Goal: Task Accomplishment & Management: Use online tool/utility

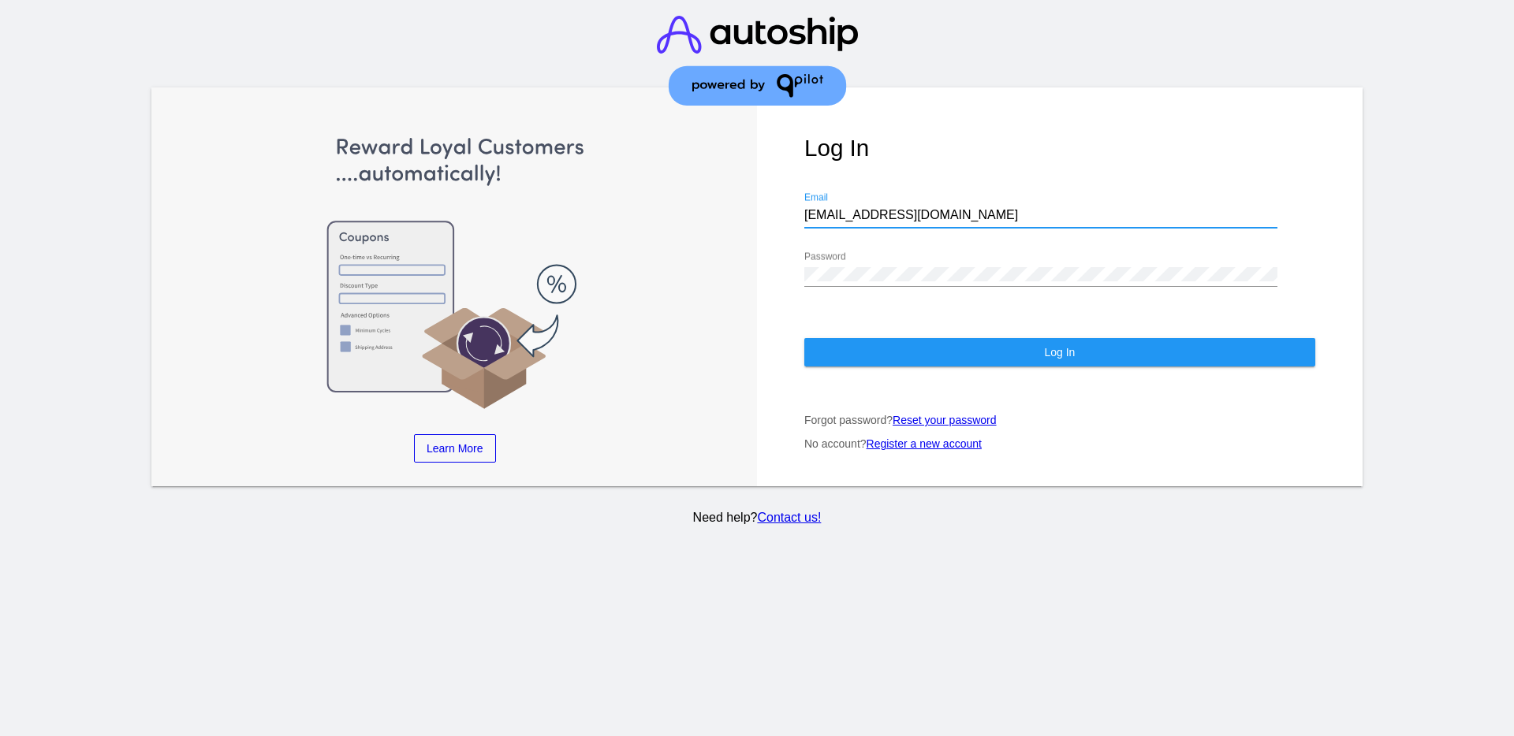
drag, startPoint x: 924, startPoint y: 213, endPoint x: 794, endPoint y: 210, distance: 130.1
click at [794, 210] on div "Log In [EMAIL_ADDRESS][DOMAIN_NAME] Email Password Log In Forgot password? Rese…" at bounding box center [1059, 287] width 605 height 399
paste input "[EMAIL_ADDRESS][DOMAIN_NAME]"
type input "[EMAIL_ADDRESS][DOMAIN_NAME]"
click at [738, 265] on div "Learn More Learn How Learn More Learn How Learn More Learn How ‹ › Log In [EMAI…" at bounding box center [756, 287] width 1211 height 399
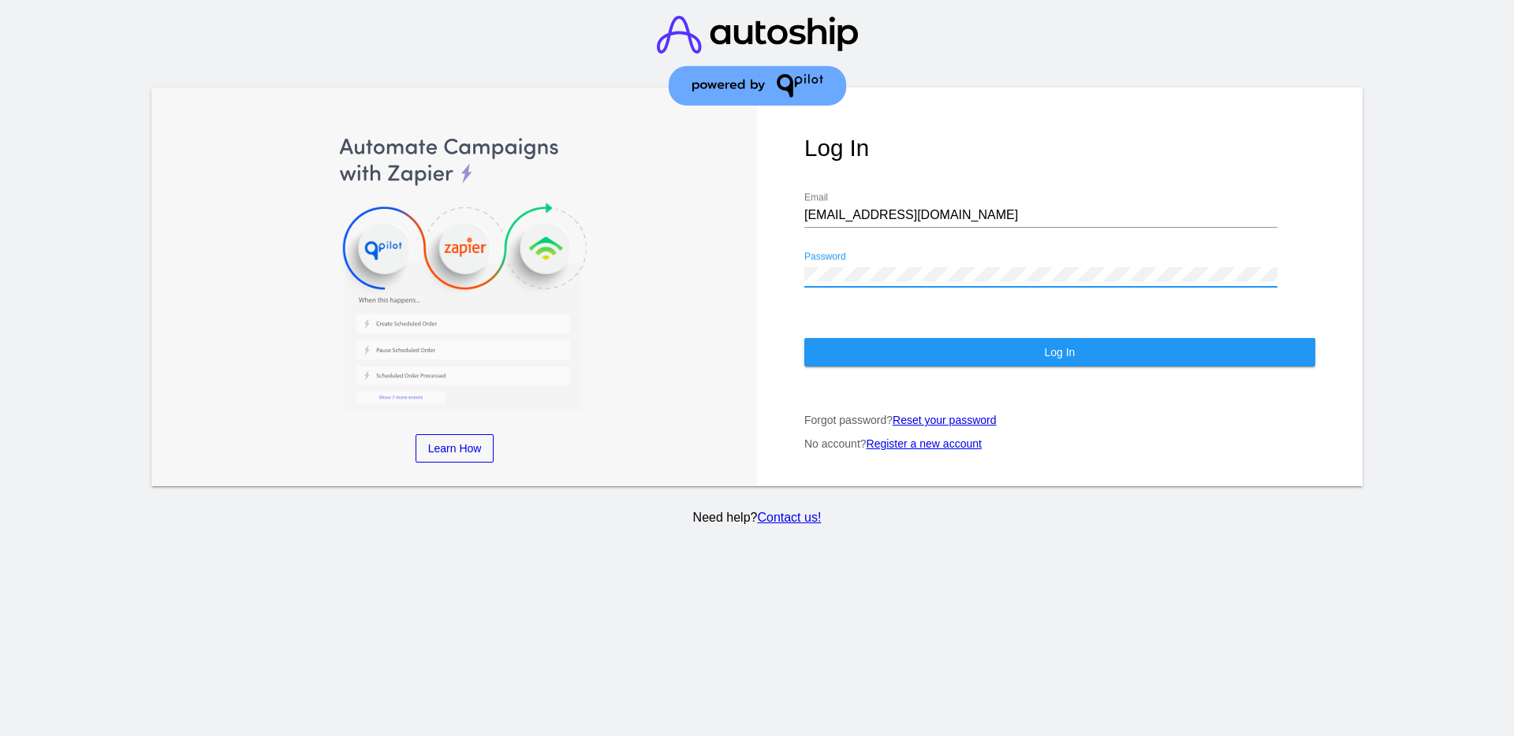
click at [853, 356] on button "Log In" at bounding box center [1059, 352] width 511 height 28
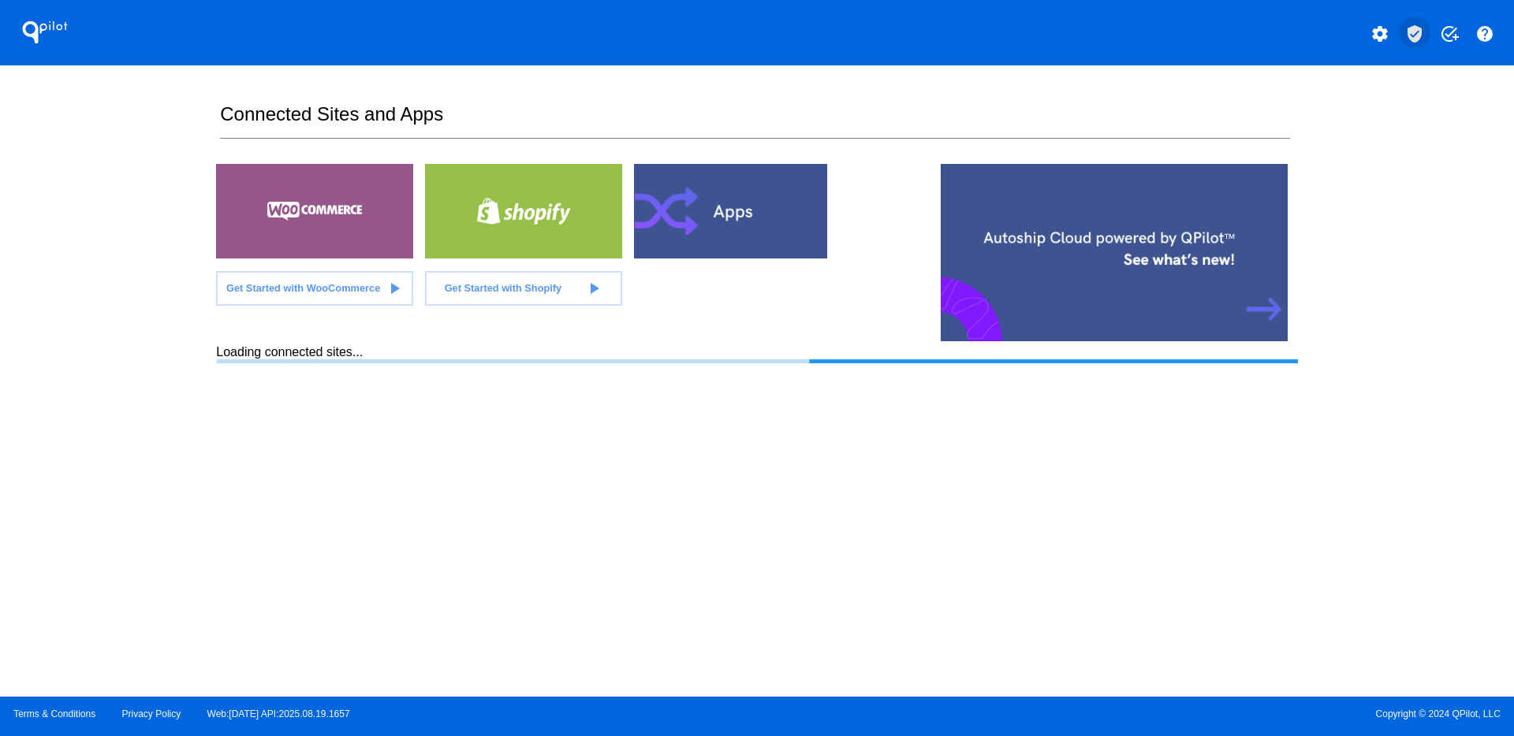
click at [1408, 34] on mat-icon "verified_user" at bounding box center [1414, 33] width 19 height 19
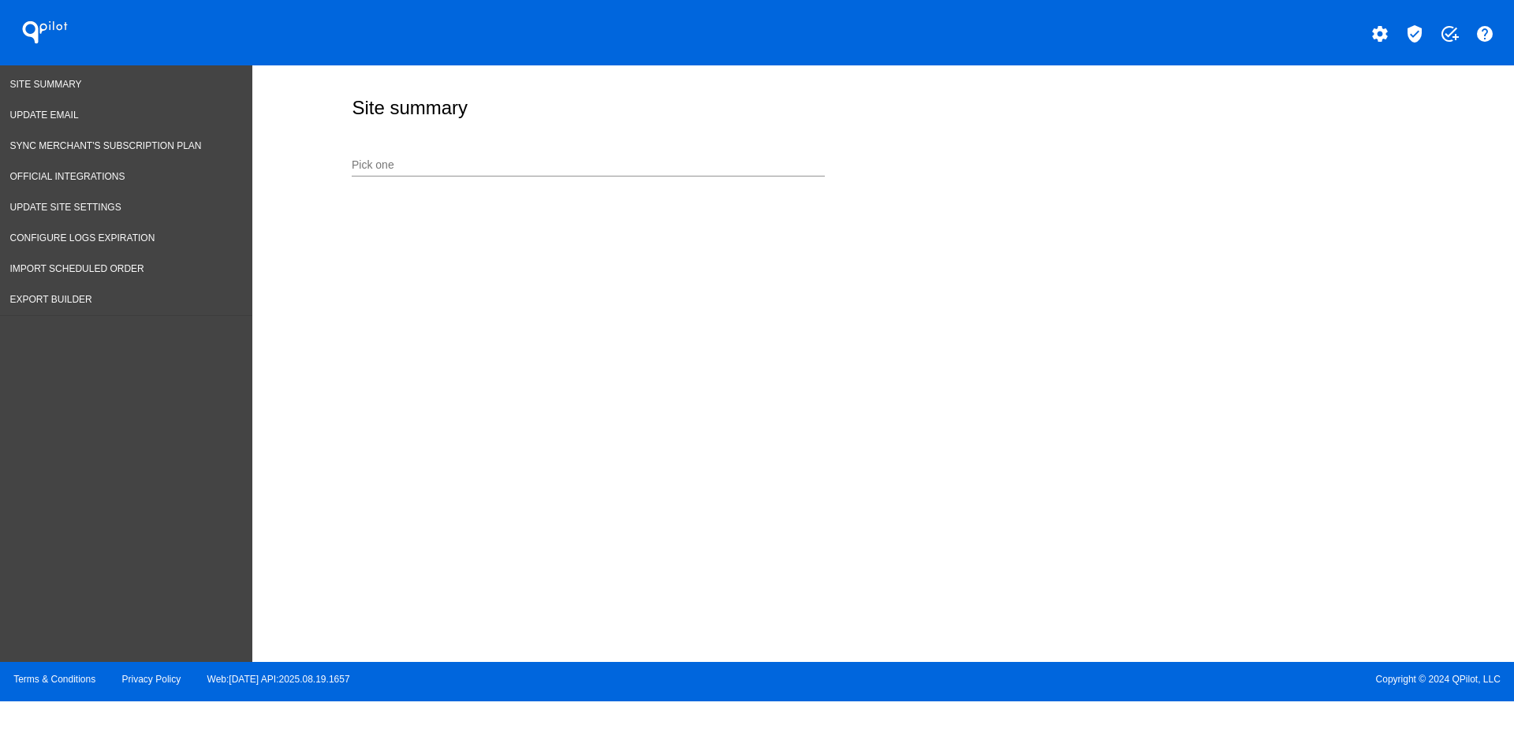
click at [534, 184] on div "Pick one" at bounding box center [588, 168] width 473 height 45
click at [506, 159] on input "Pick one" at bounding box center [588, 165] width 473 height 13
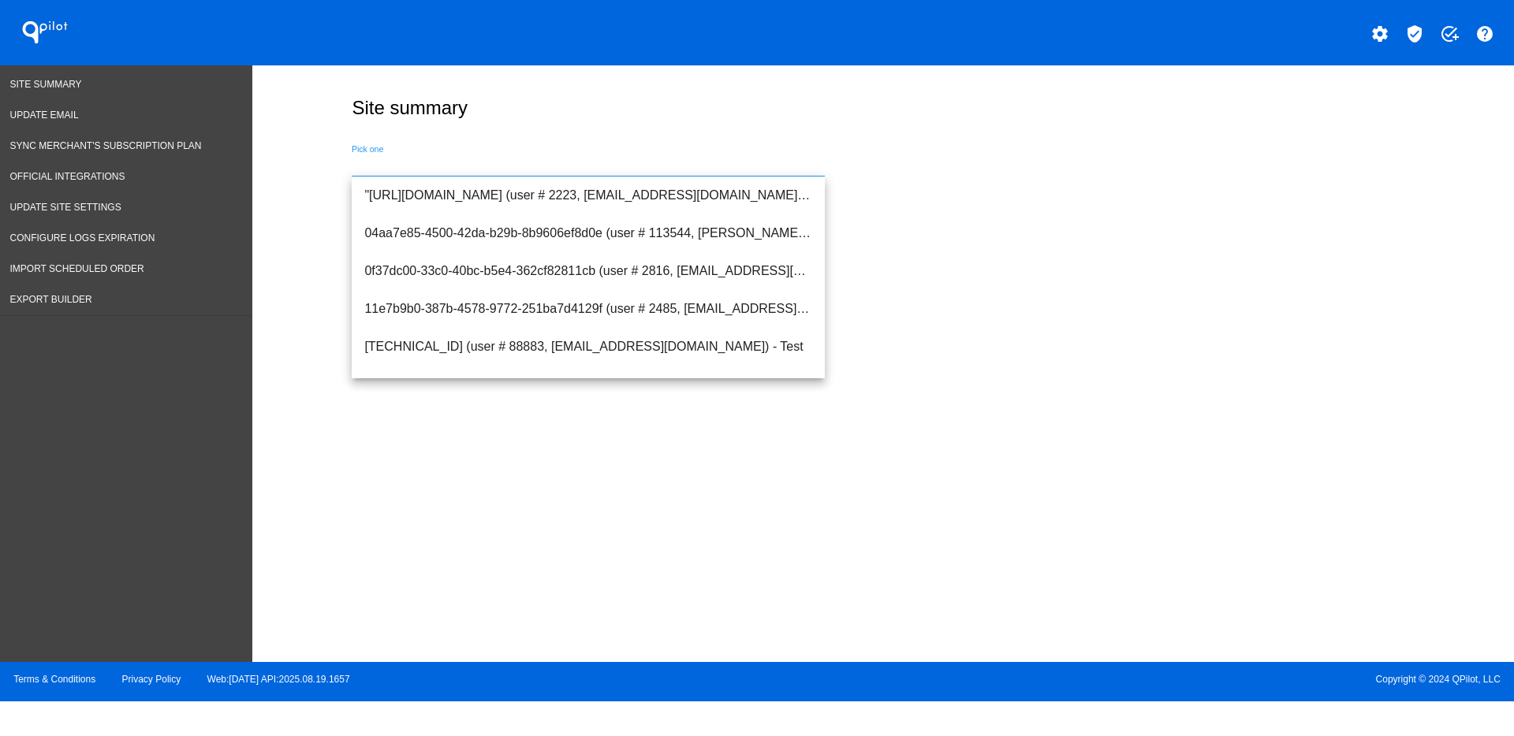
paste input "[URL][DOMAIN_NAME]"
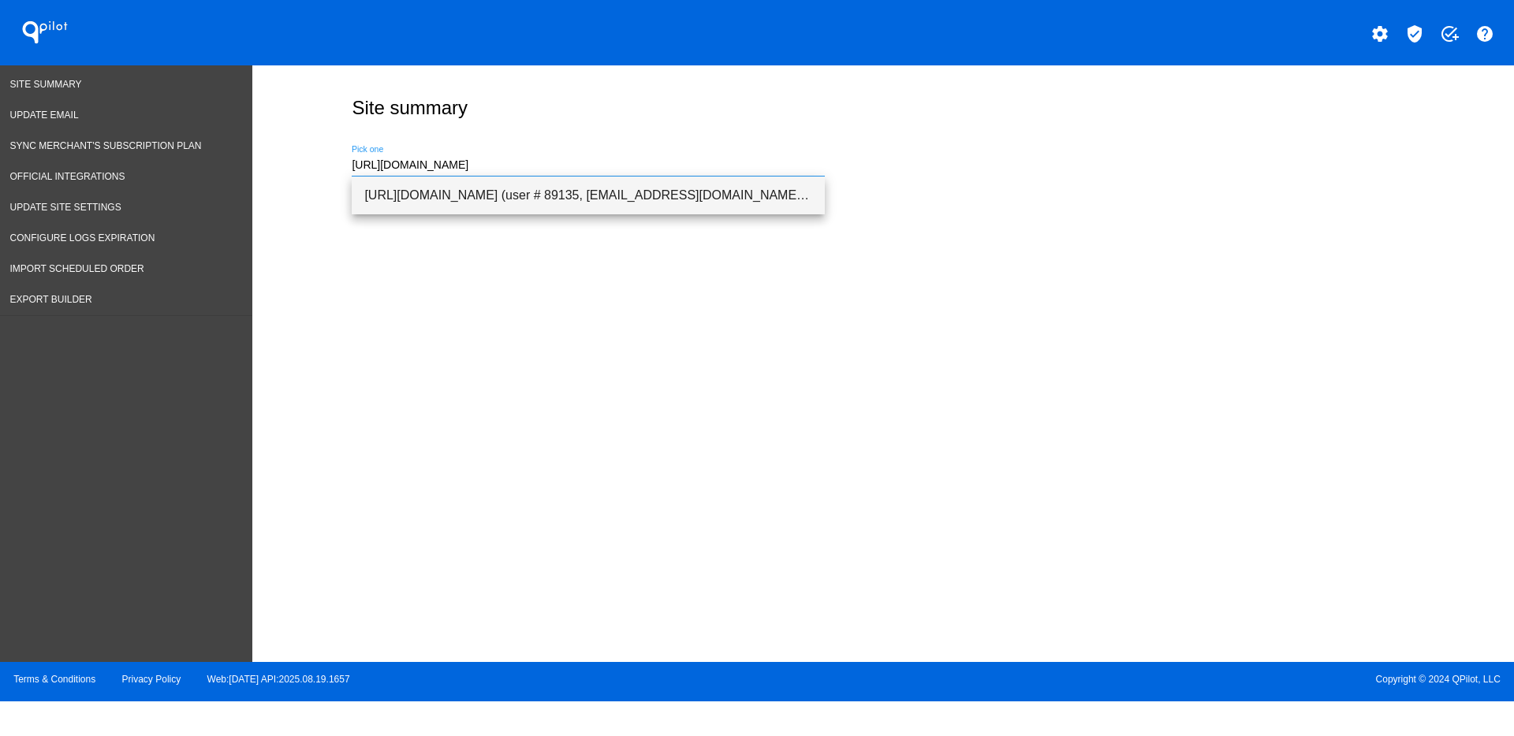
click at [672, 198] on span "[URL][DOMAIN_NAME] (user # 89135, [EMAIL_ADDRESS][DOMAIN_NAME]) - Test" at bounding box center [588, 196] width 448 height 38
type input "[URL][DOMAIN_NAME] (user # 89135, [EMAIL_ADDRESS][DOMAIN_NAME]) - Test"
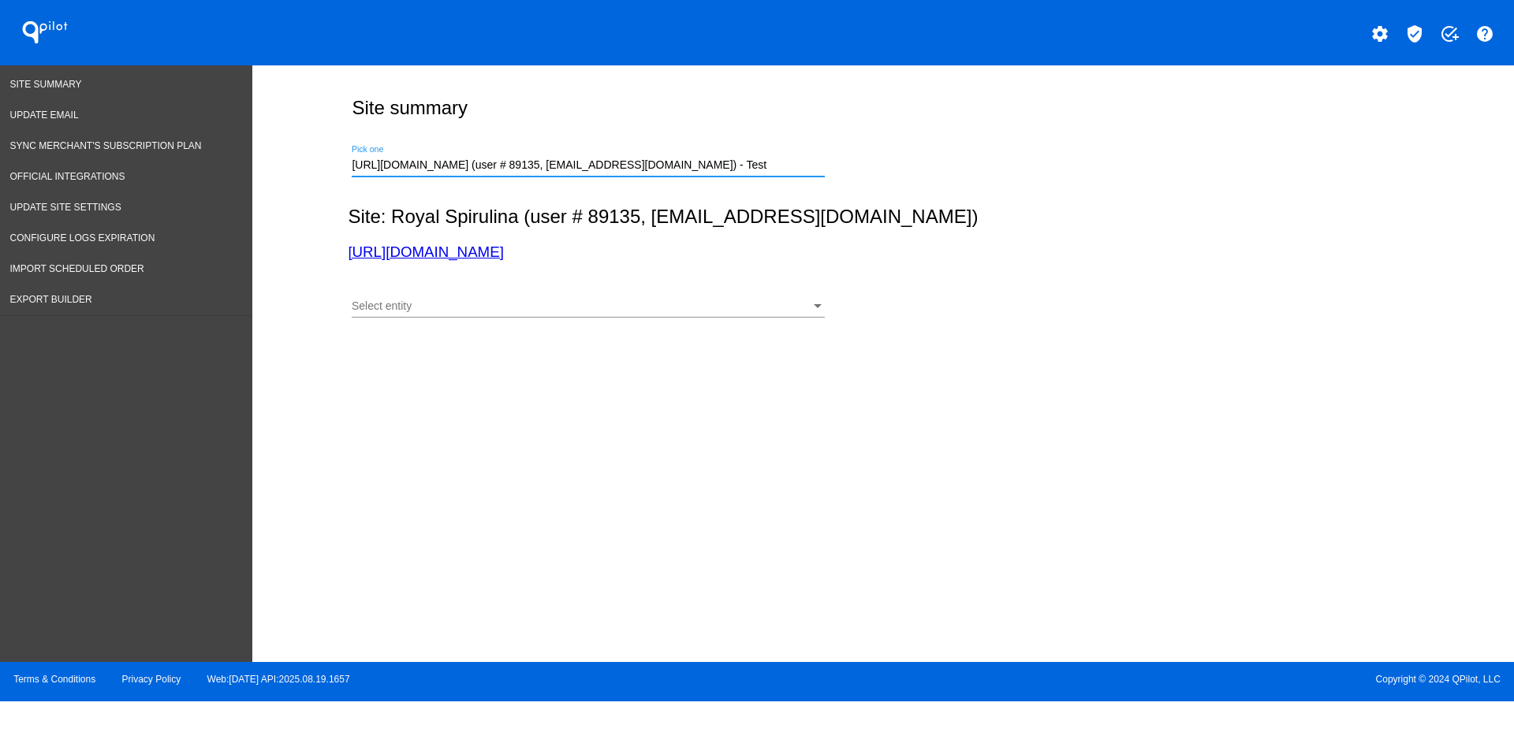
click at [583, 310] on div "Select entity" at bounding box center [581, 306] width 459 height 13
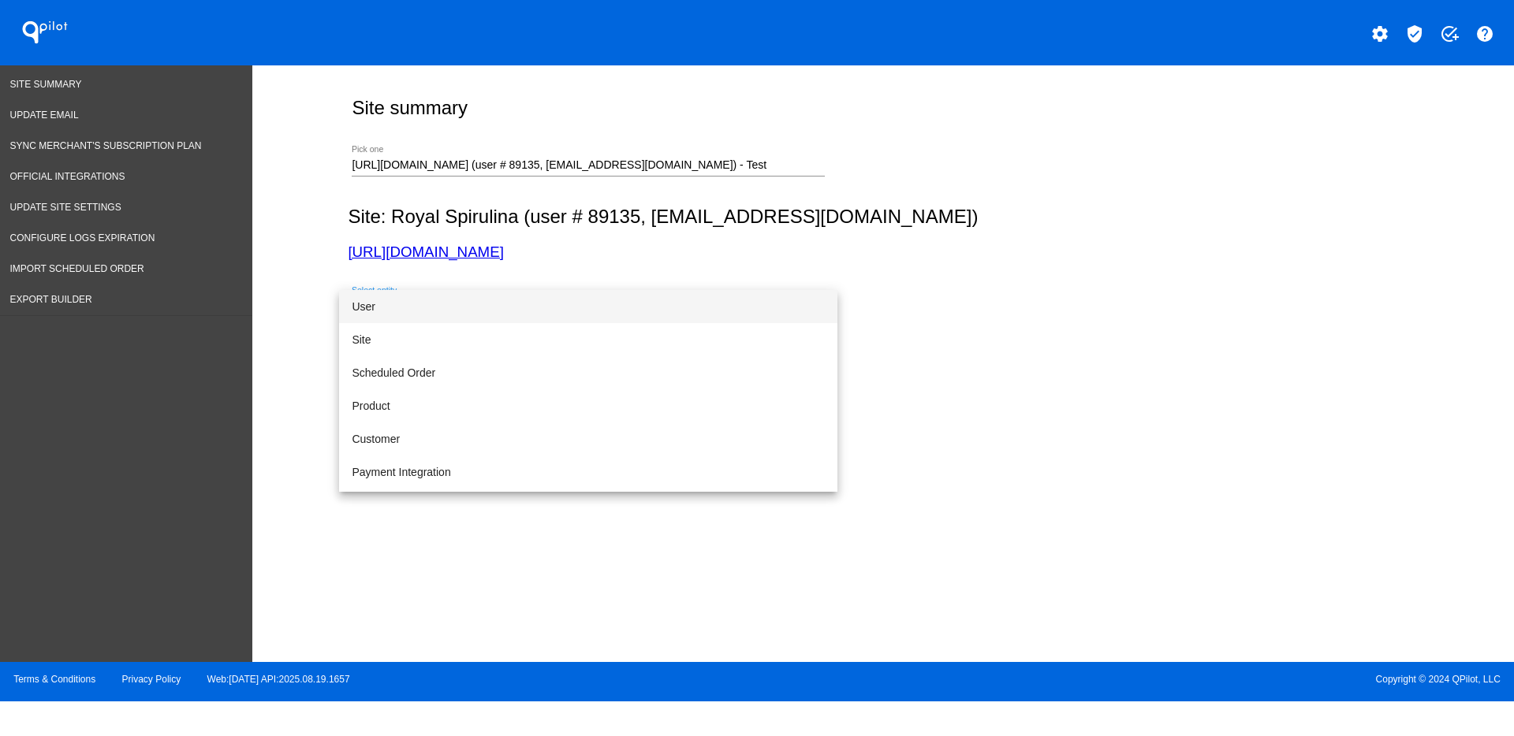
click at [694, 312] on span "User" at bounding box center [588, 306] width 473 height 33
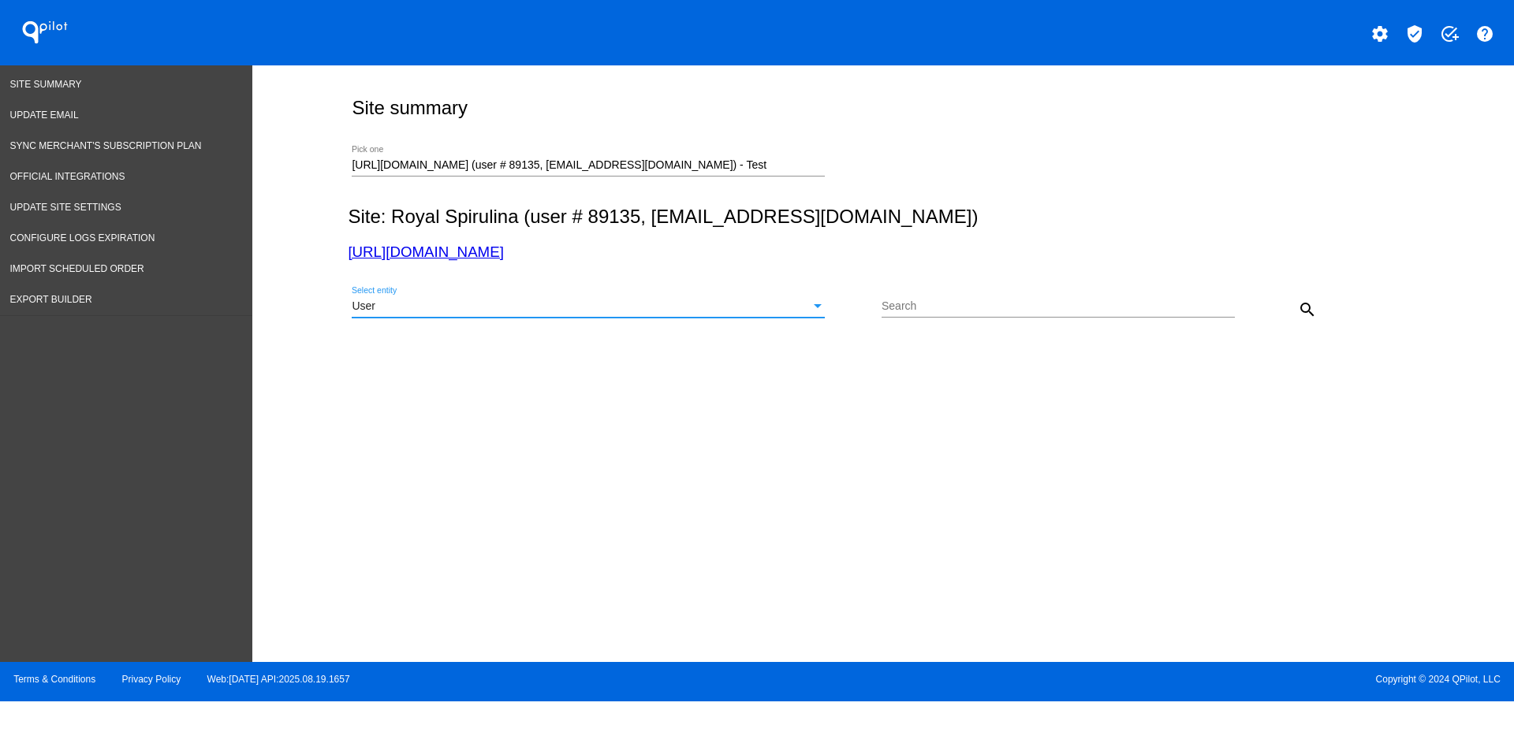
click at [1316, 306] on button "search" at bounding box center [1307, 309] width 32 height 32
